Goal: Information Seeking & Learning: Learn about a topic

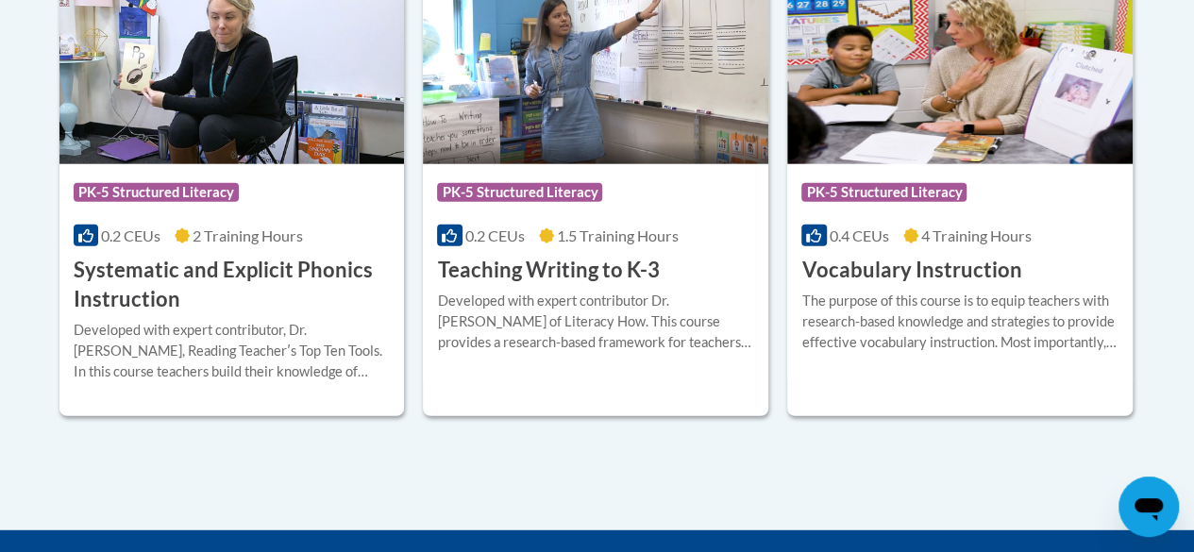
scroll to position [2416, 0]
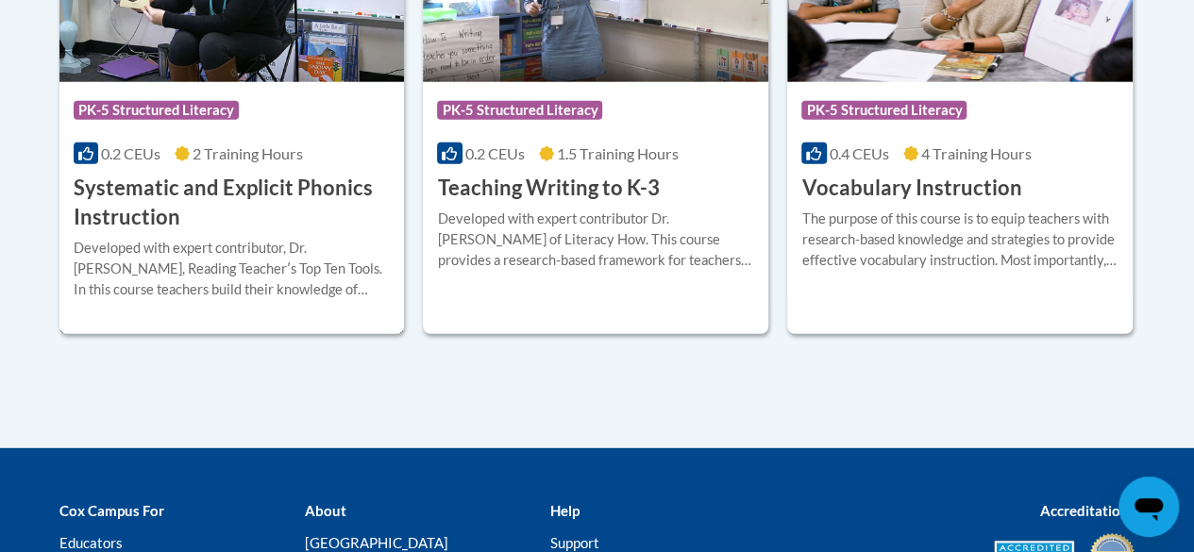
click at [308, 187] on h3 "Systematic and Explicit Phonics Instruction" at bounding box center [232, 203] width 317 height 59
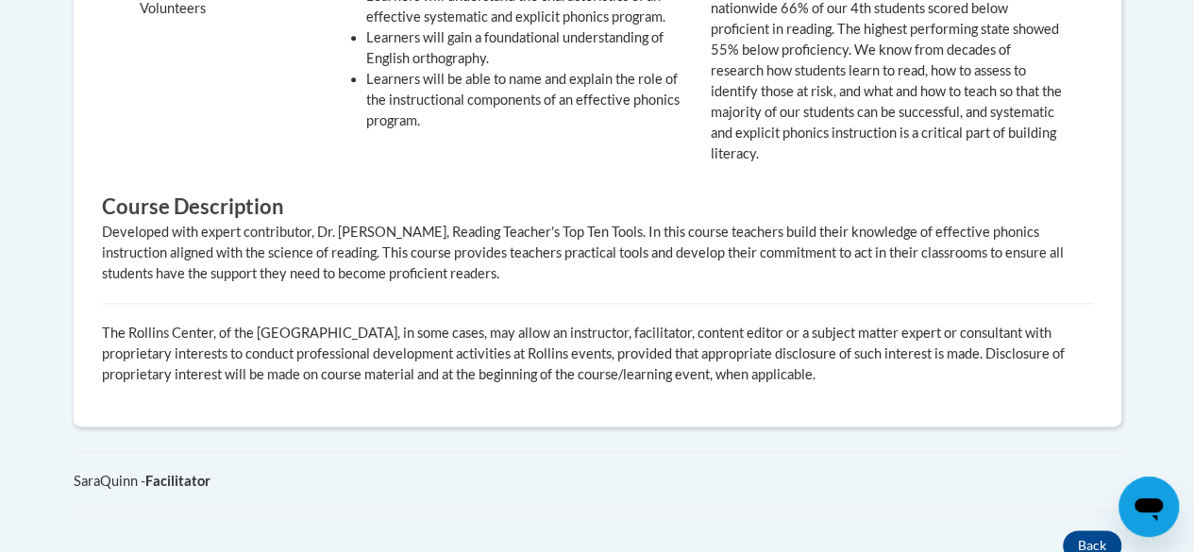
scroll to position [483, 0]
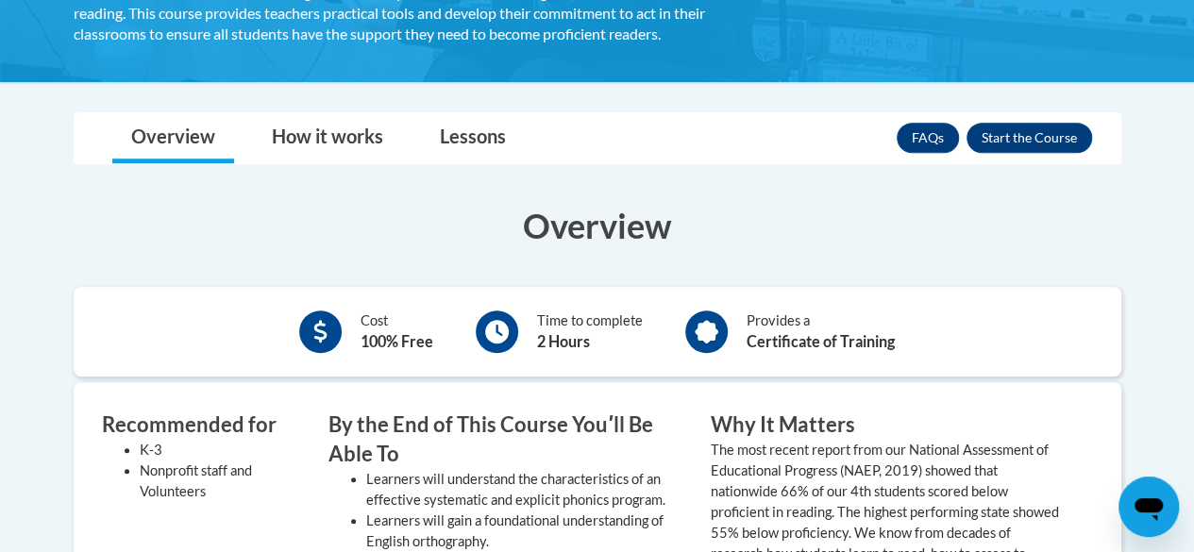
click at [422, 86] on body "This site uses cookies to help improve your learning experience. By continuing …" at bounding box center [597, 493] width 1194 height 1952
click at [407, 287] on div "Cost 100% Free Time to complete 2 Hours Provides a Certificate of Training" at bounding box center [598, 332] width 1048 height 90
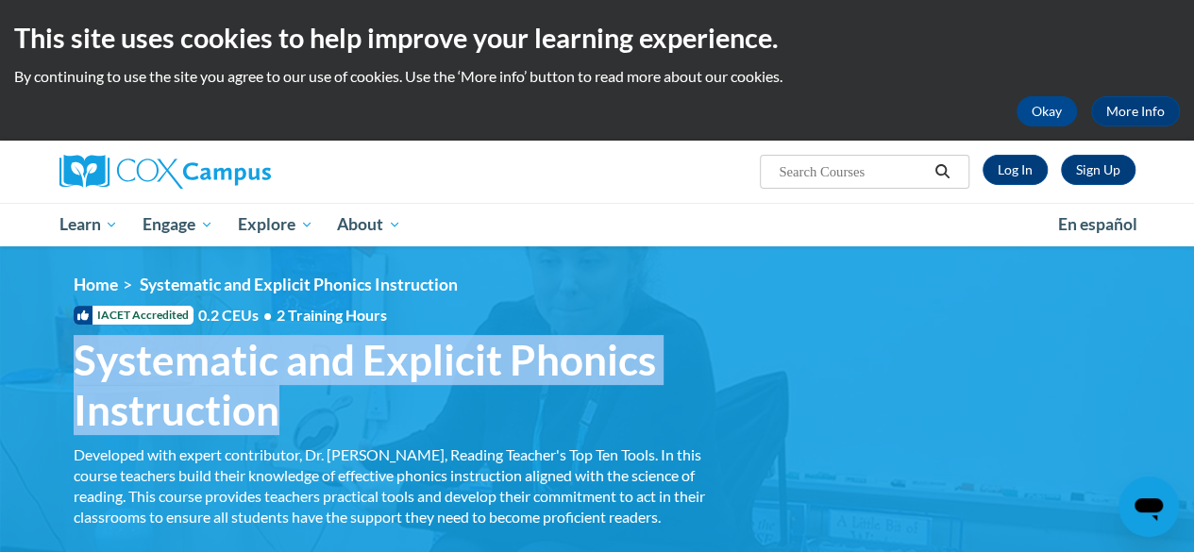
drag, startPoint x: 285, startPoint y: 417, endPoint x: 78, endPoint y: 373, distance: 211.4
click at [80, 373] on span "Systematic and Explicit Phonics Instruction" at bounding box center [399, 385] width 651 height 100
copy span "Systematic and Explicit Phonics Instruction"
